Goal: Information Seeking & Learning: Understand process/instructions

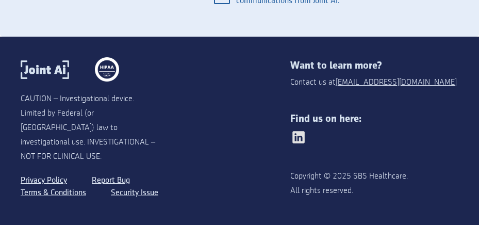
scroll to position [1946, 0]
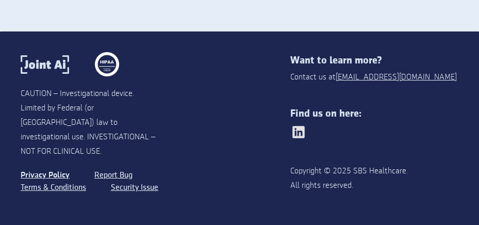
click at [52, 175] on link "Privacy Policy" at bounding box center [45, 175] width 49 height 12
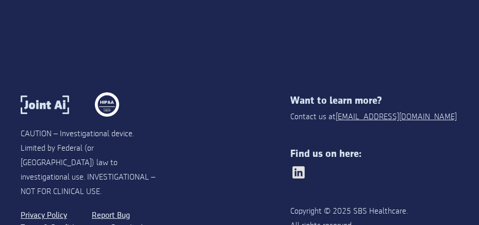
scroll to position [4823, 0]
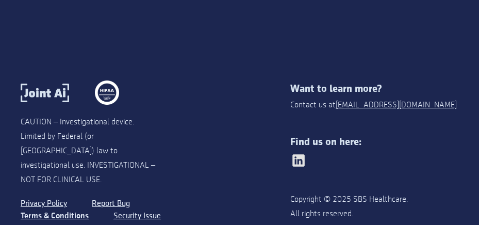
click at [74, 210] on link "Terms & Conditions" at bounding box center [55, 216] width 68 height 12
click at [55, 210] on link "Terms & Conditions" at bounding box center [55, 216] width 68 height 12
